Goal: Communication & Community: Participate in discussion

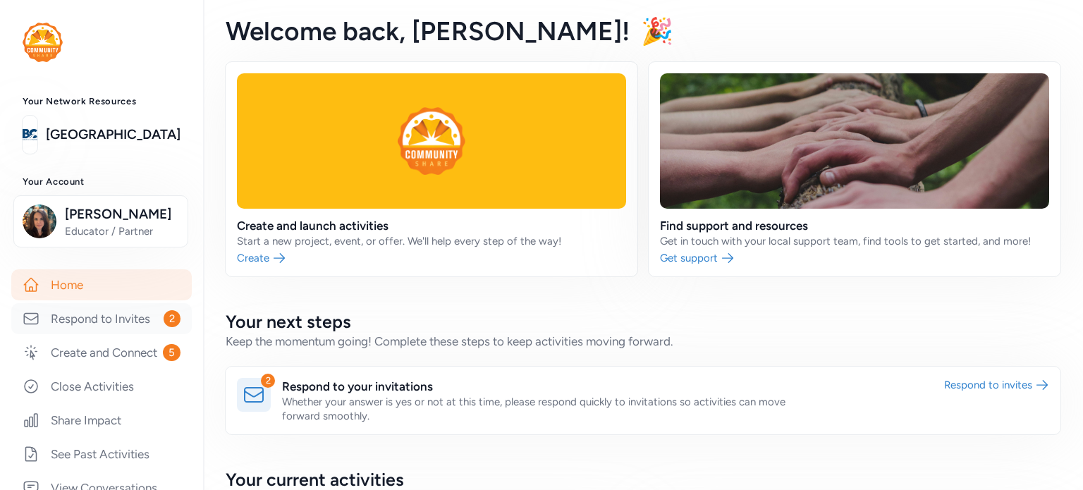
click at [85, 320] on link "Respond to Invites 2" at bounding box center [101, 318] width 181 height 31
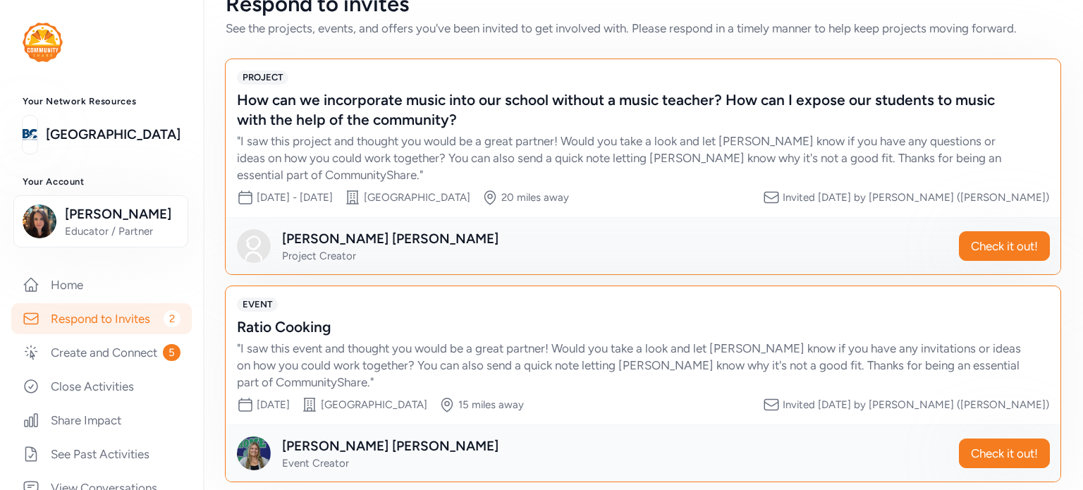
scroll to position [45, 0]
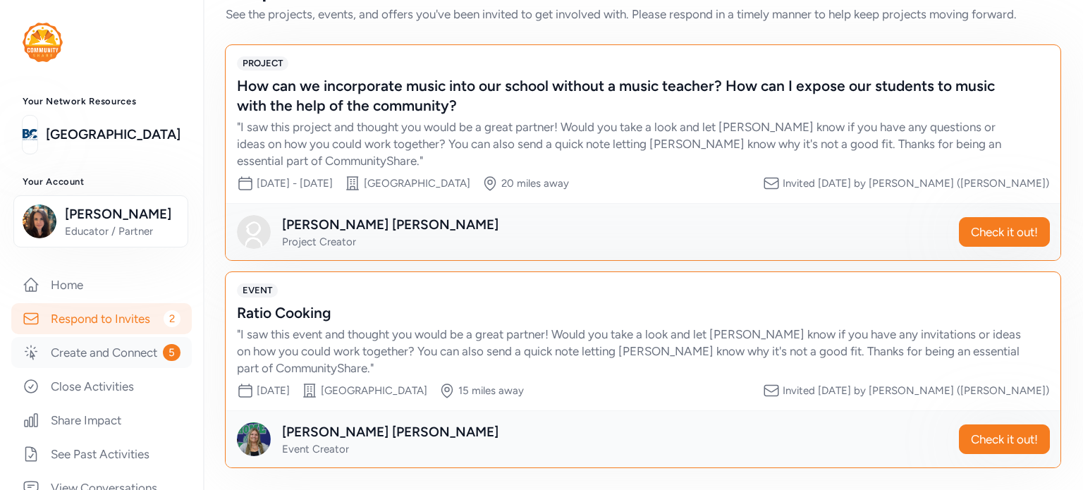
click at [85, 359] on link "Create and Connect 5" at bounding box center [101, 352] width 181 height 31
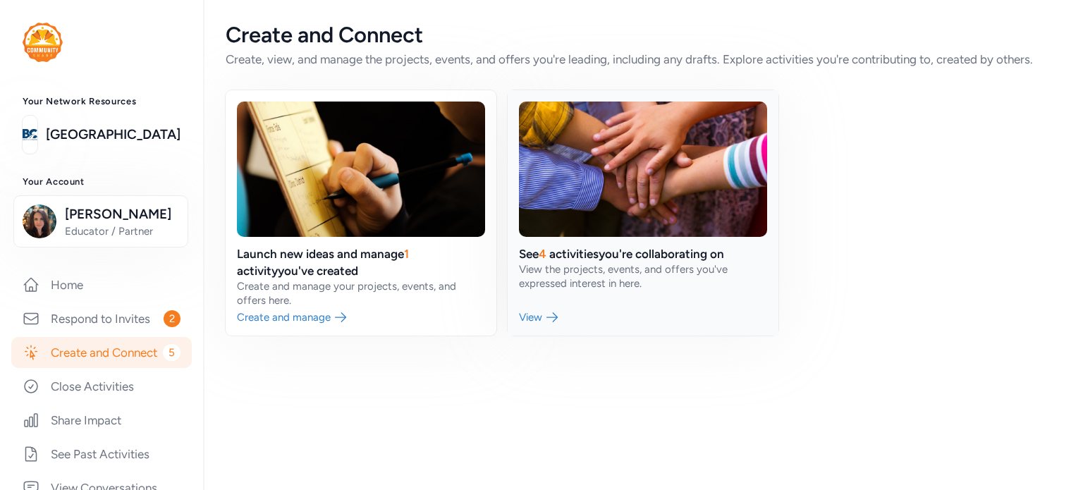
click at [568, 260] on link at bounding box center [643, 212] width 271 height 245
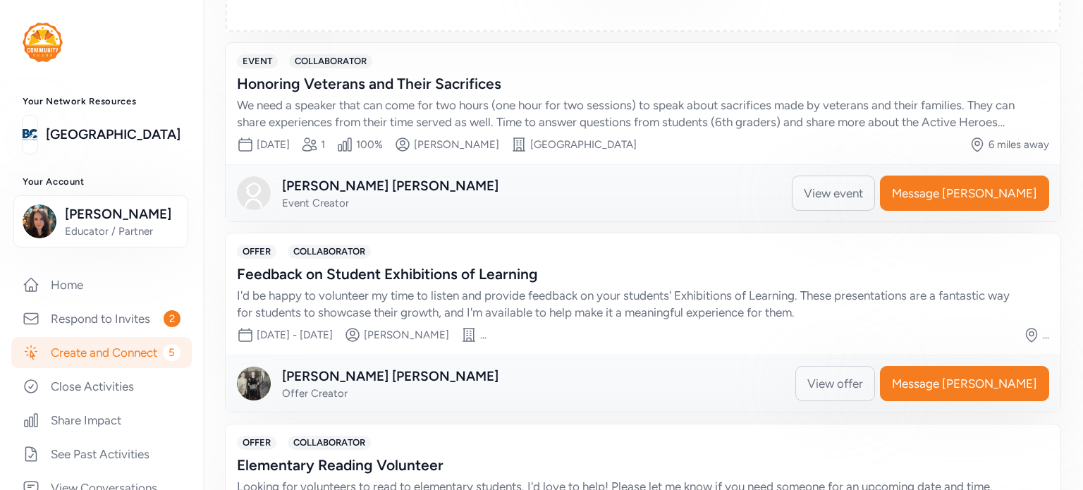
scroll to position [353, 0]
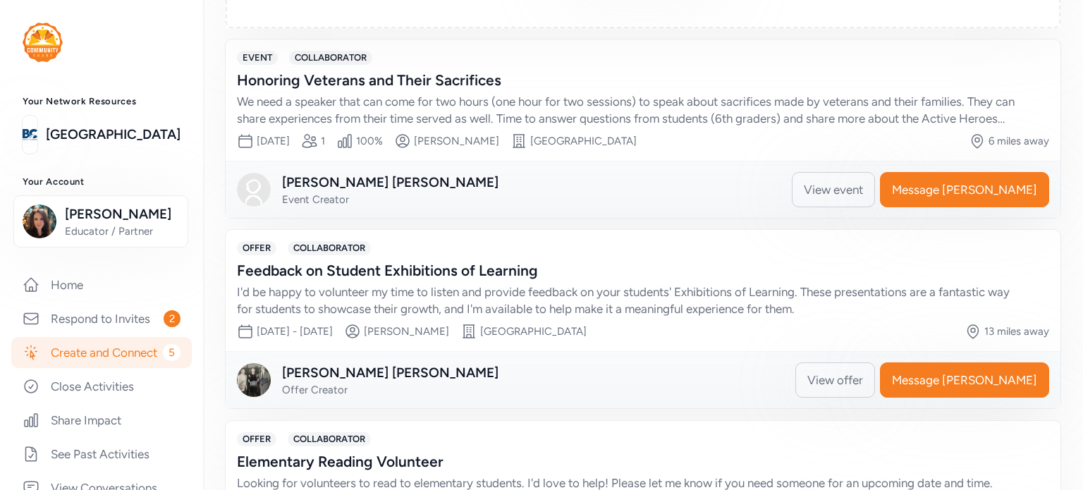
click at [374, 84] on div "Honoring Veterans and Their Sacrifices" at bounding box center [629, 81] width 784 height 20
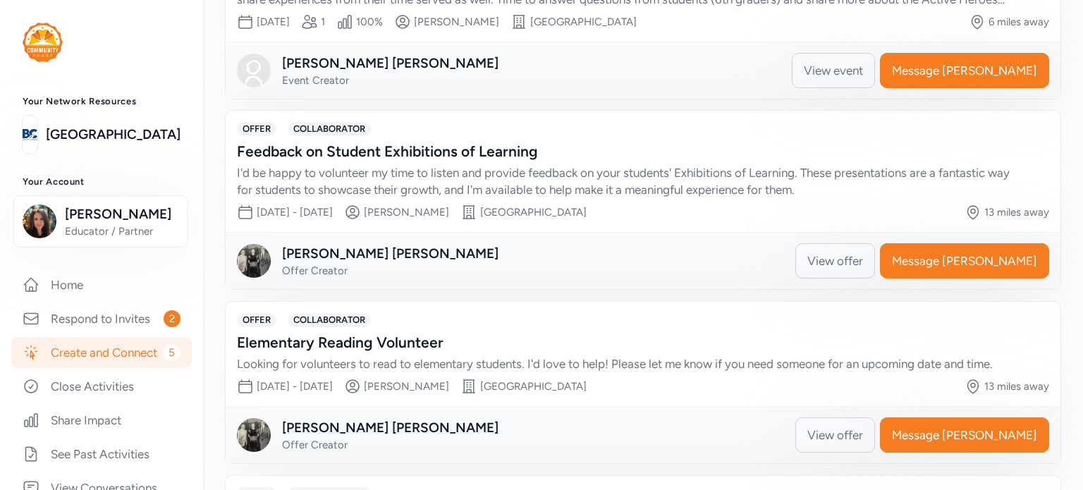
scroll to position [494, 0]
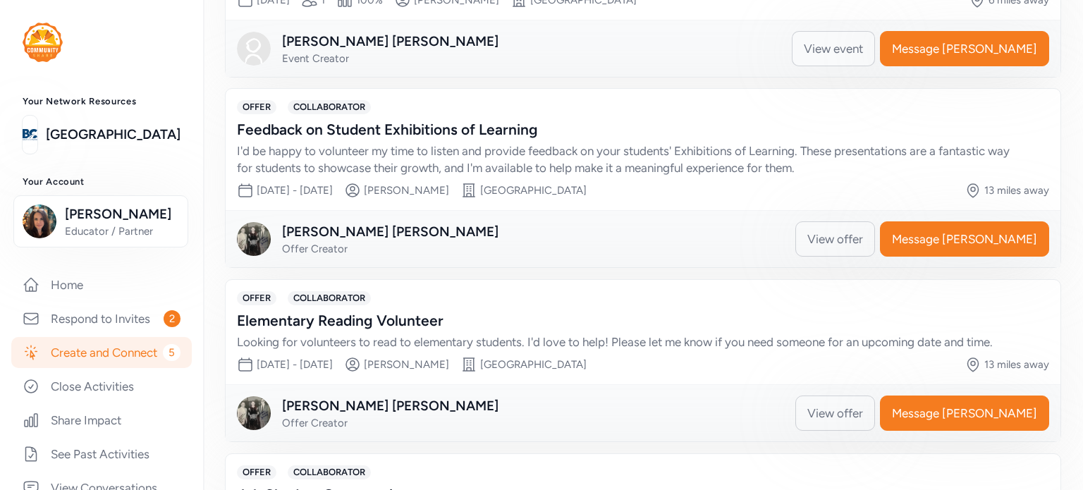
click at [863, 49] on span "View event" at bounding box center [833, 48] width 59 height 17
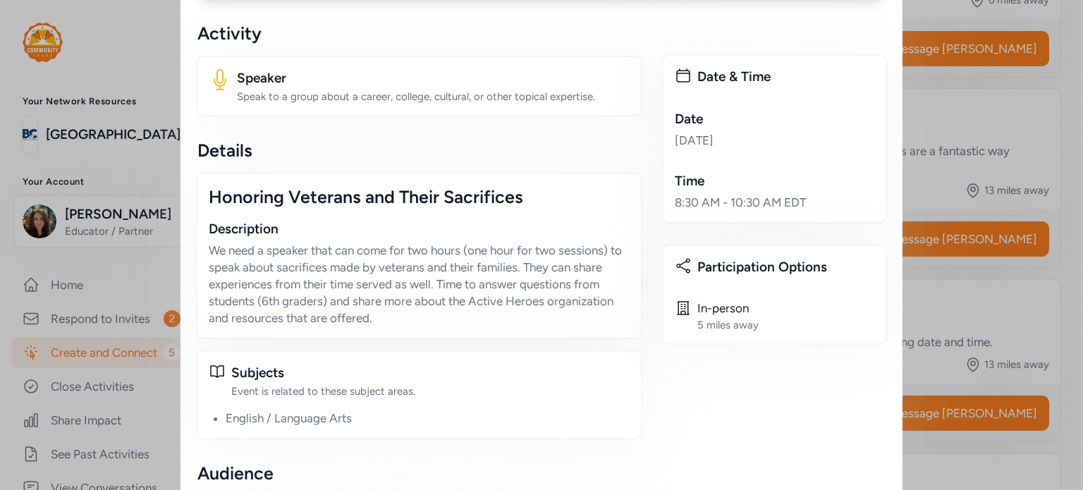
scroll to position [212, 0]
